Goal: Task Accomplishment & Management: Manage account settings

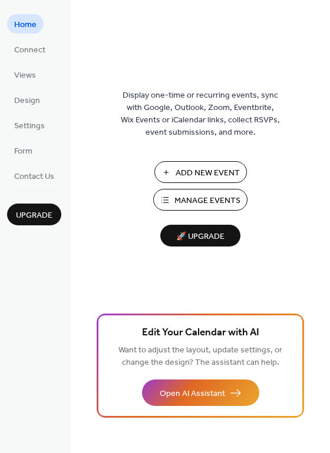
click at [197, 204] on span "Manage Events" at bounding box center [207, 201] width 66 height 12
click at [214, 205] on span "Manage Events" at bounding box center [207, 201] width 66 height 12
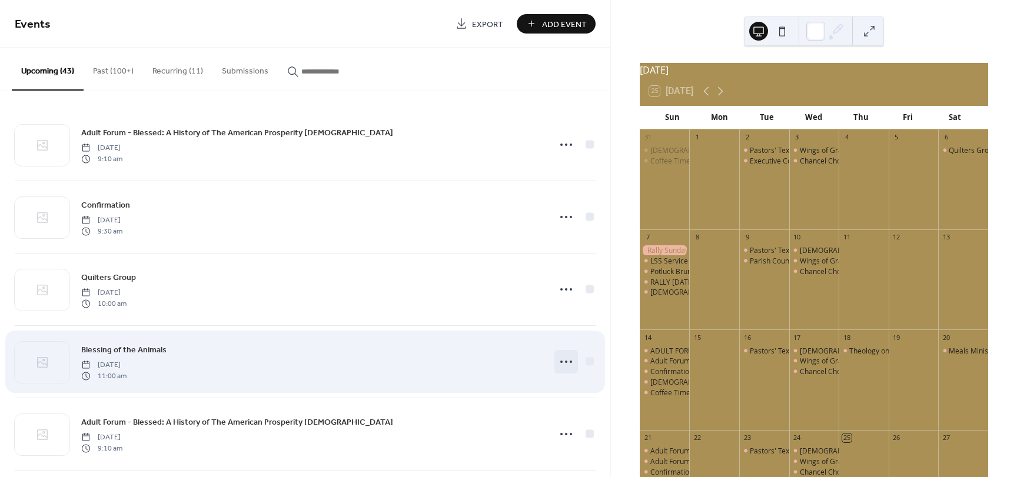
click at [558, 360] on icon at bounding box center [566, 361] width 19 height 19
click at [588, 360] on div at bounding box center [589, 361] width 8 height 8
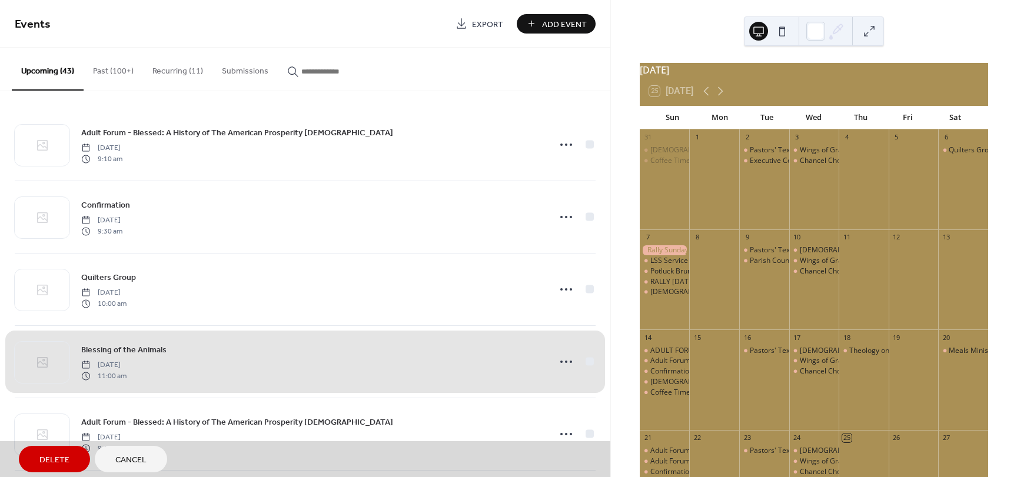
click at [586, 362] on div "Blessing of the Animals [DATE] 11:00 am" at bounding box center [305, 361] width 581 height 72
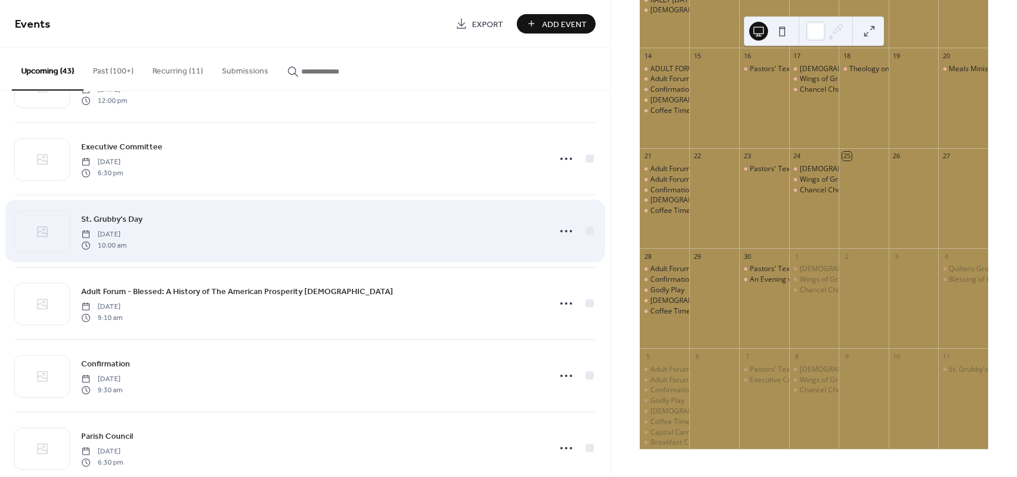
scroll to position [530, 0]
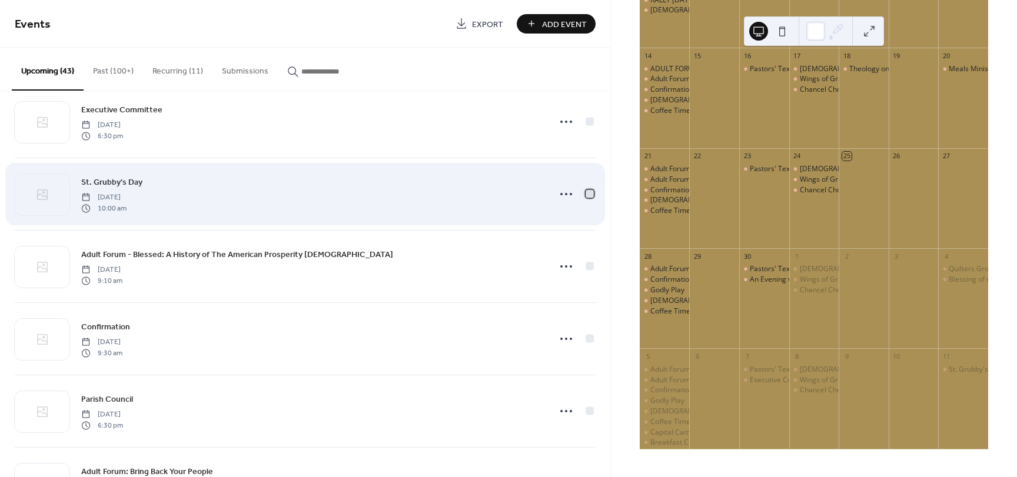
click at [587, 195] on div at bounding box center [589, 193] width 8 height 8
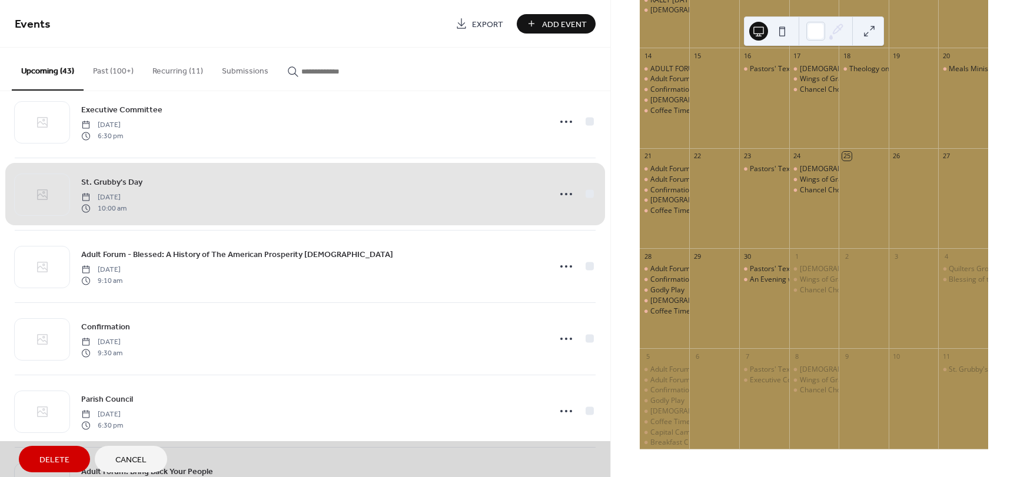
click at [561, 195] on div "St. Grubby's Day [DATE] 10:00 am" at bounding box center [305, 194] width 581 height 72
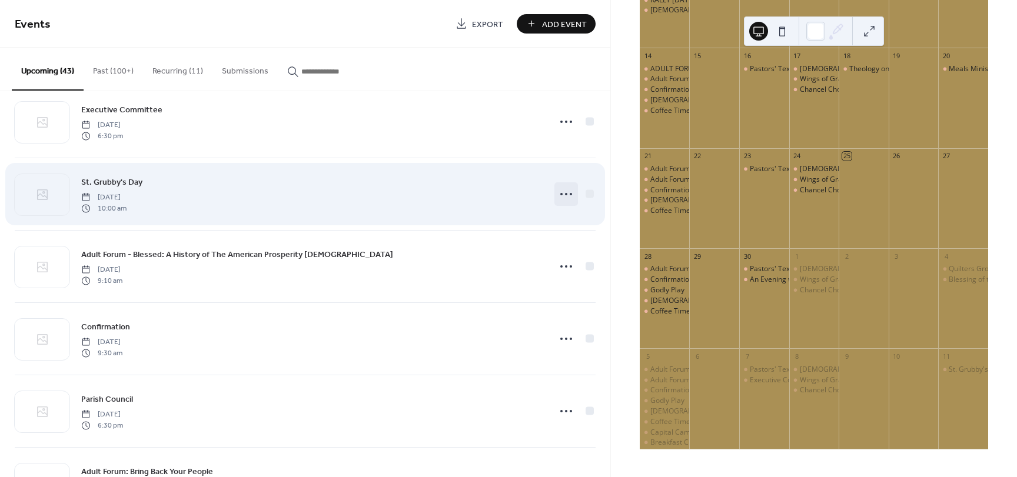
click at [560, 192] on icon at bounding box center [566, 194] width 19 height 19
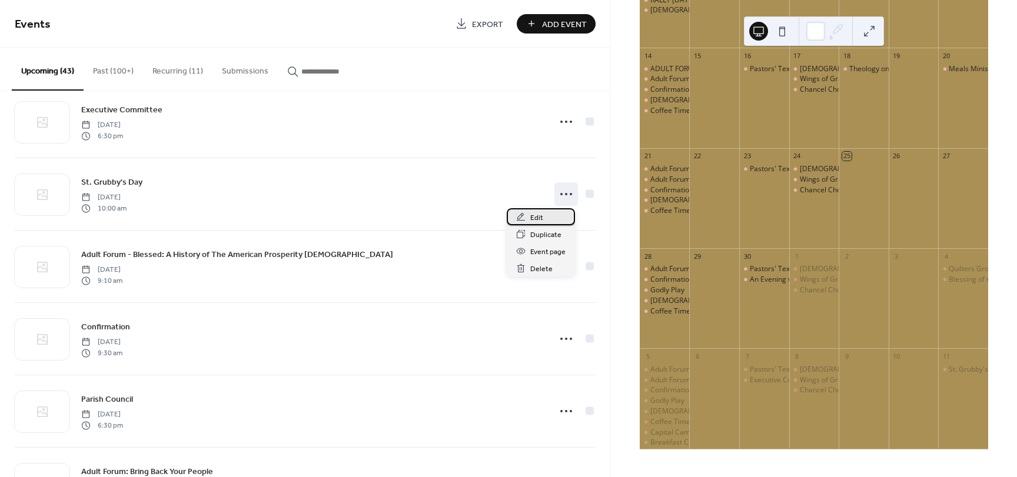
click at [544, 219] on div "Edit" at bounding box center [541, 216] width 68 height 17
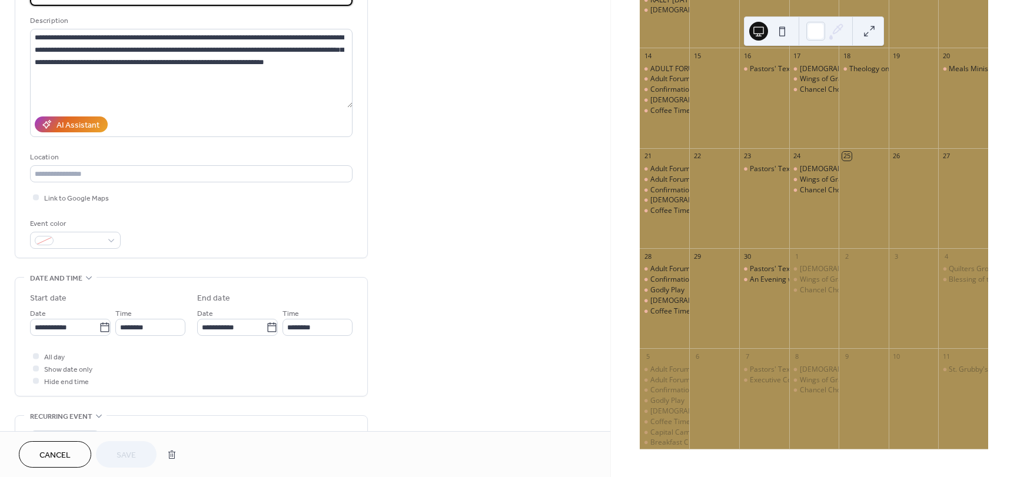
scroll to position [118, 0]
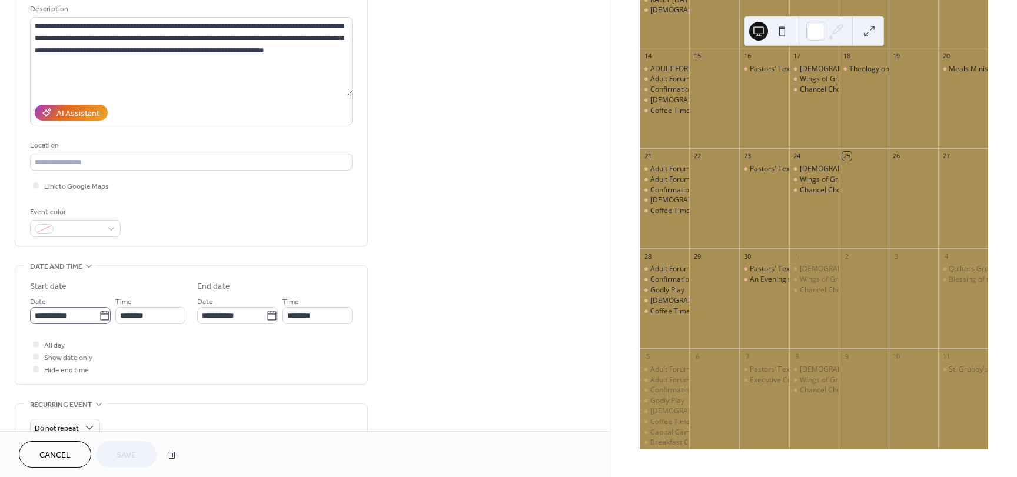
click at [105, 312] on body "**********" at bounding box center [508, 238] width 1017 height 477
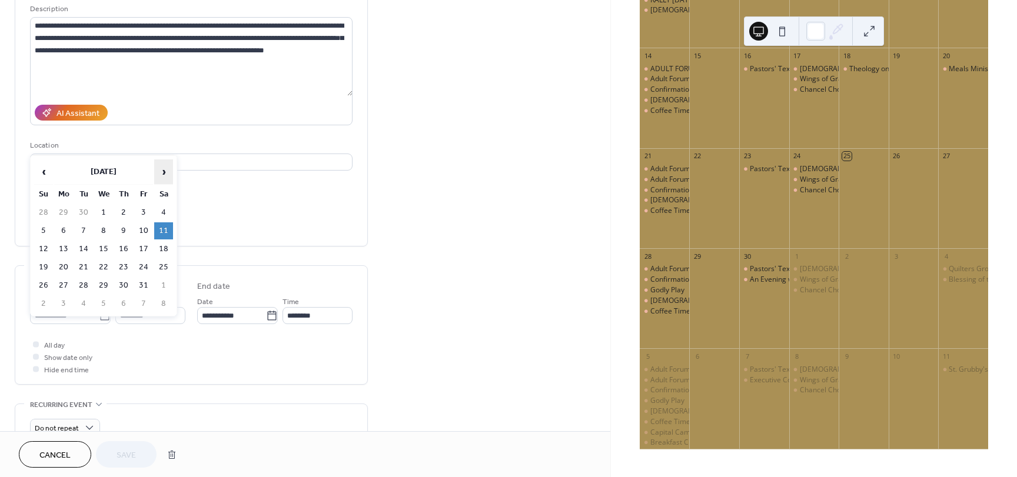
click at [164, 171] on span "›" at bounding box center [164, 172] width 18 height 24
click at [161, 173] on span "›" at bounding box center [164, 172] width 18 height 24
click at [162, 173] on span "›" at bounding box center [164, 172] width 18 height 24
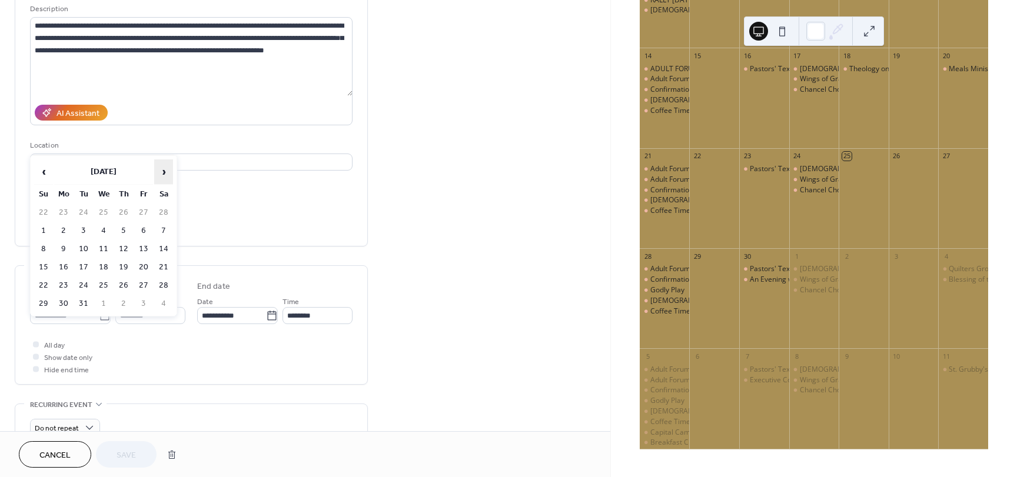
click at [162, 173] on span "›" at bounding box center [164, 172] width 18 height 24
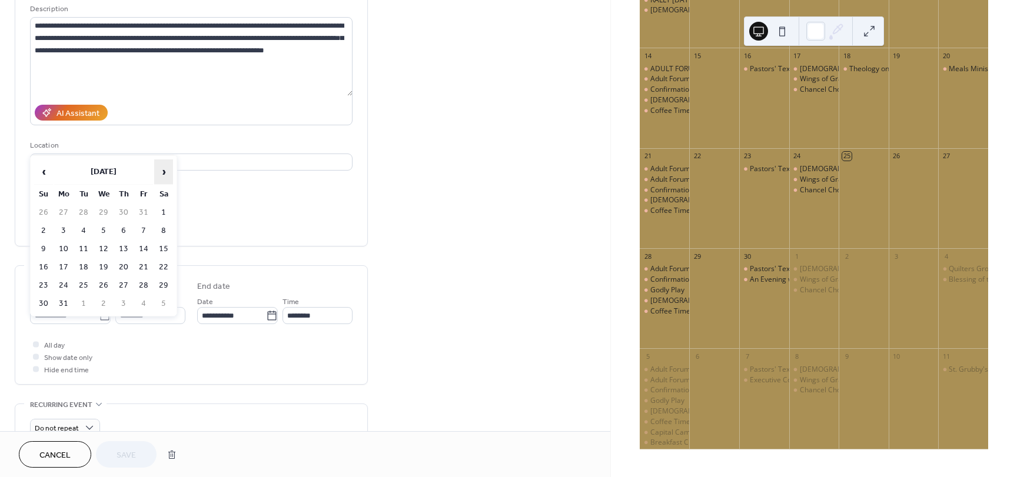
click at [162, 173] on span "›" at bounding box center [164, 172] width 18 height 24
click at [162, 242] on td "17" at bounding box center [163, 249] width 19 height 17
type input "**********"
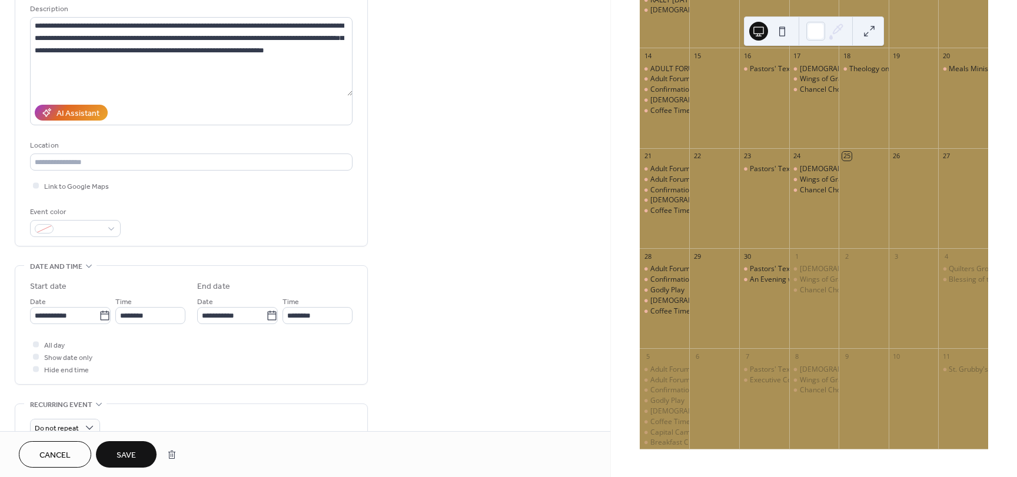
click at [130, 450] on span "Save" at bounding box center [126, 456] width 19 height 12
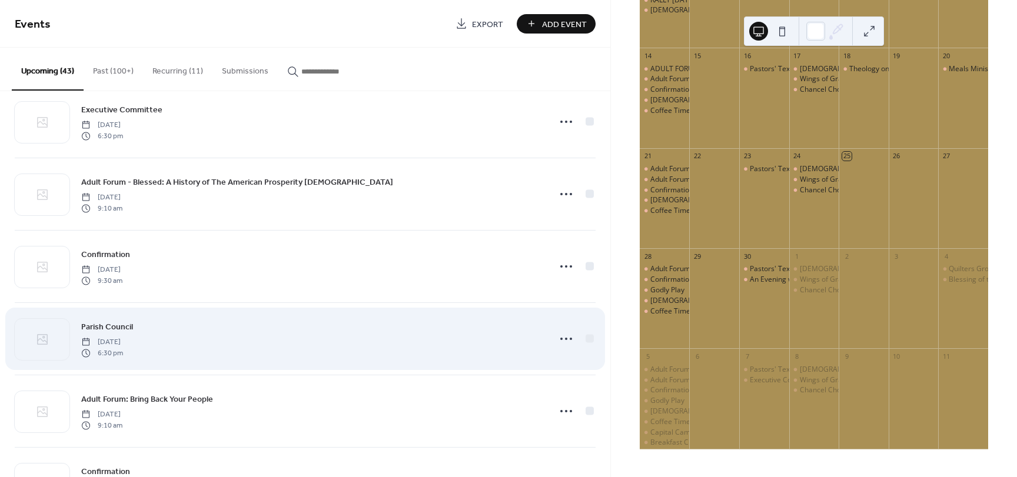
scroll to position [235, 0]
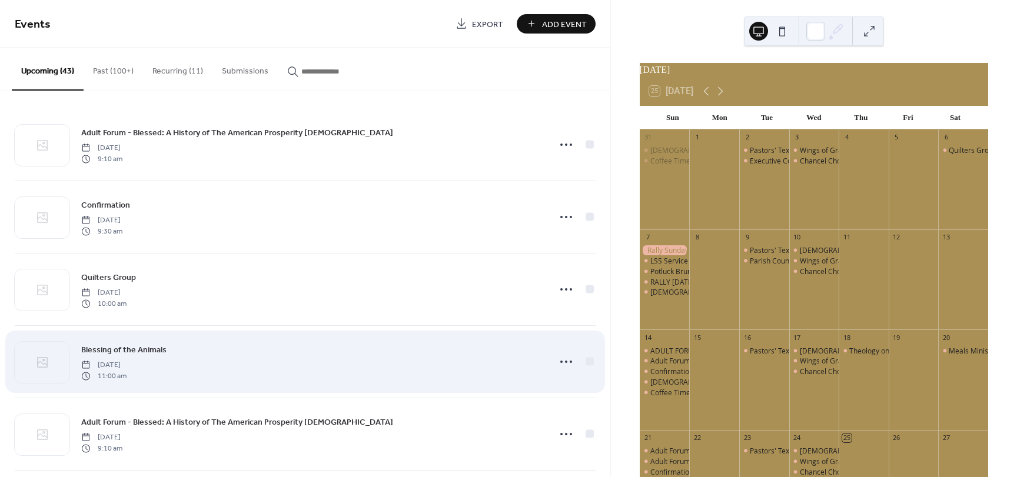
click at [209, 357] on div "Blessing of the Animals Saturday, October 4, 2025 11:00 am" at bounding box center [311, 362] width 461 height 38
click at [242, 357] on div "Blessing of the Animals [DATE] 11:00 am" at bounding box center [311, 362] width 461 height 38
click at [565, 363] on icon at bounding box center [566, 361] width 19 height 19
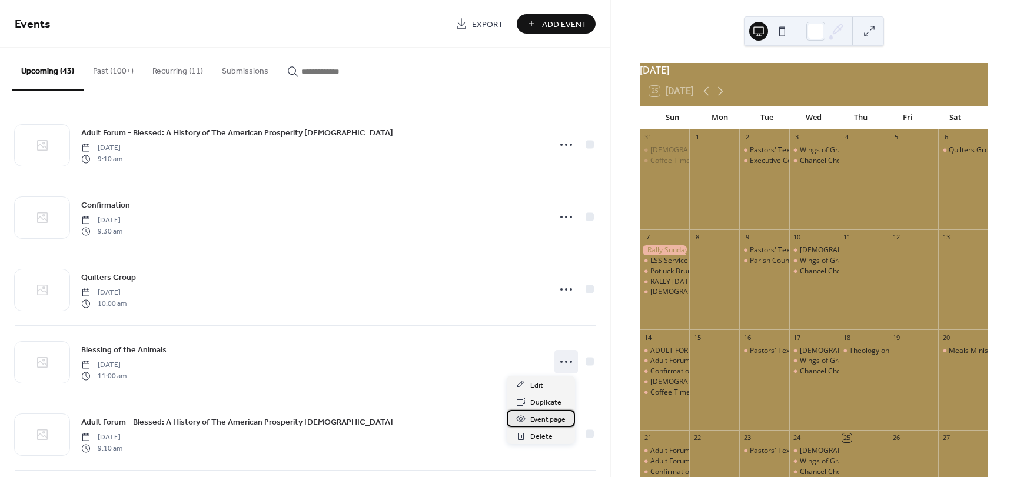
click at [541, 415] on span "Event page" at bounding box center [547, 420] width 35 height 12
